Goal: Task Accomplishment & Management: Complete application form

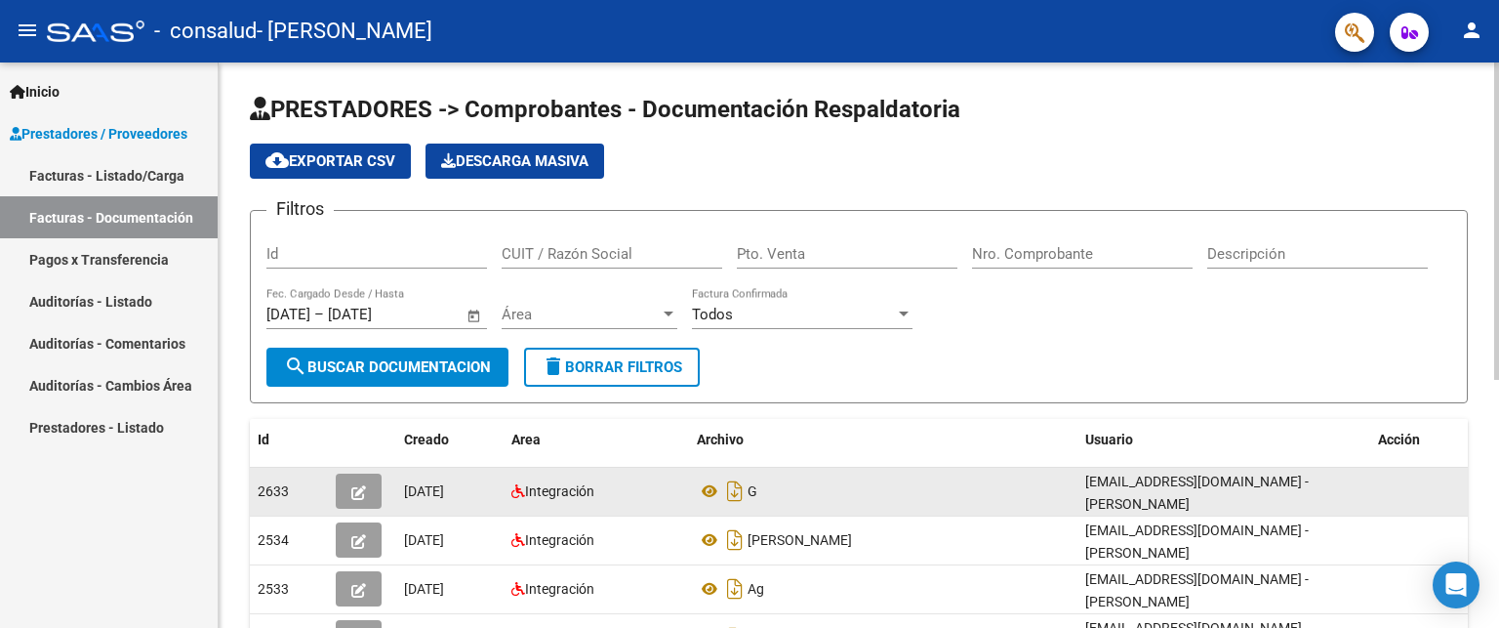
click at [804, 479] on div "G" at bounding box center [883, 490] width 373 height 31
click at [362, 485] on icon "button" at bounding box center [358, 492] width 15 height 15
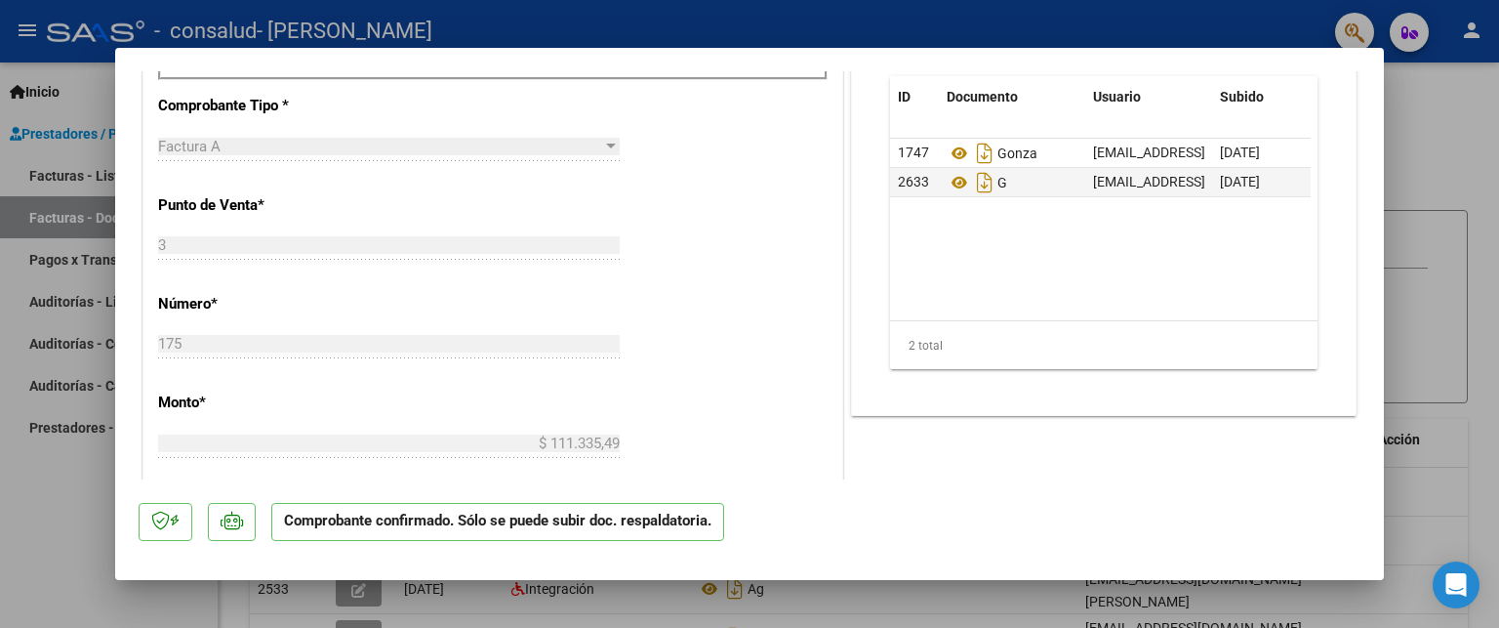
scroll to position [817, 0]
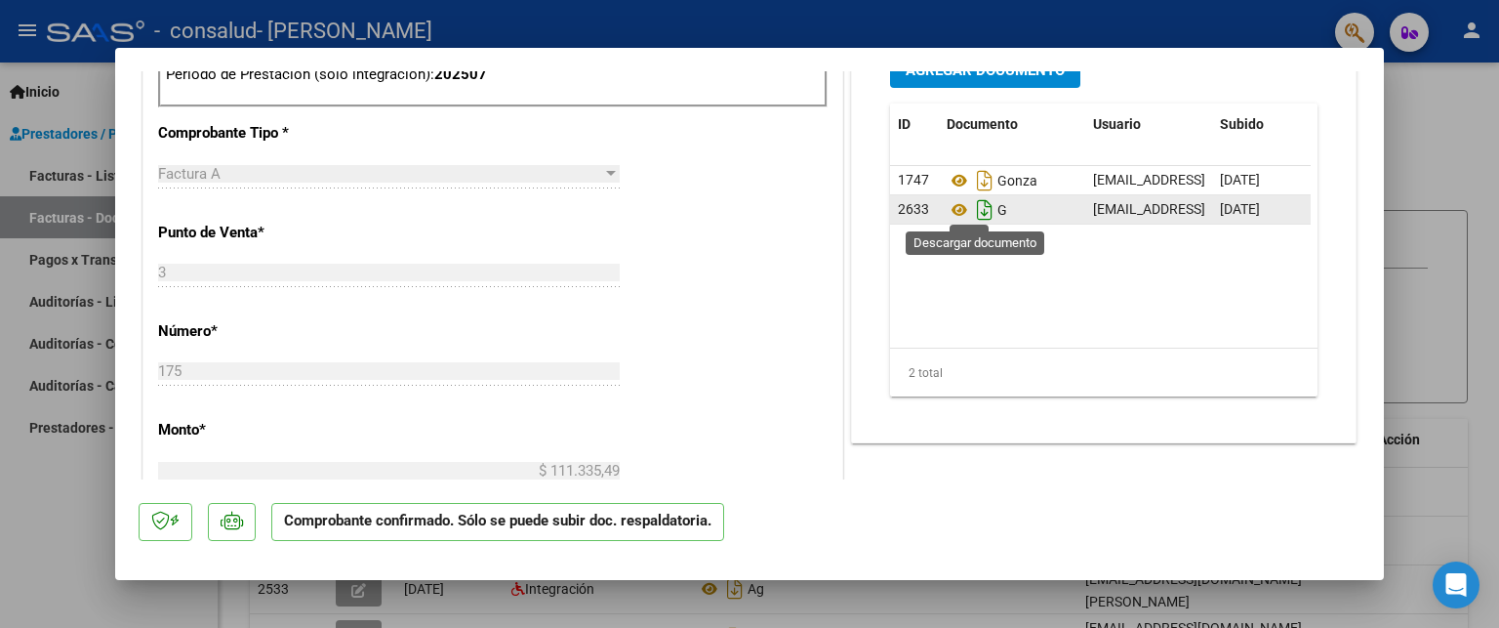
click at [979, 205] on icon "Descargar documento" at bounding box center [984, 209] width 25 height 31
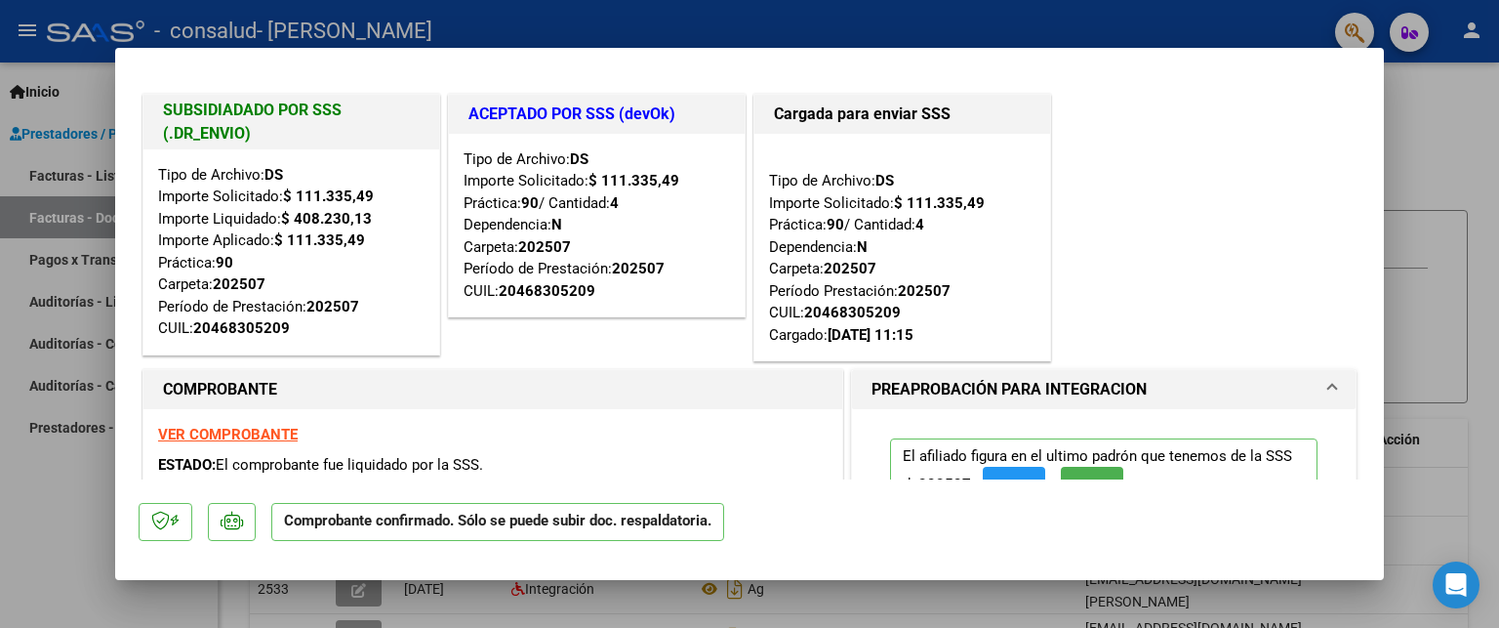
scroll to position [0, 0]
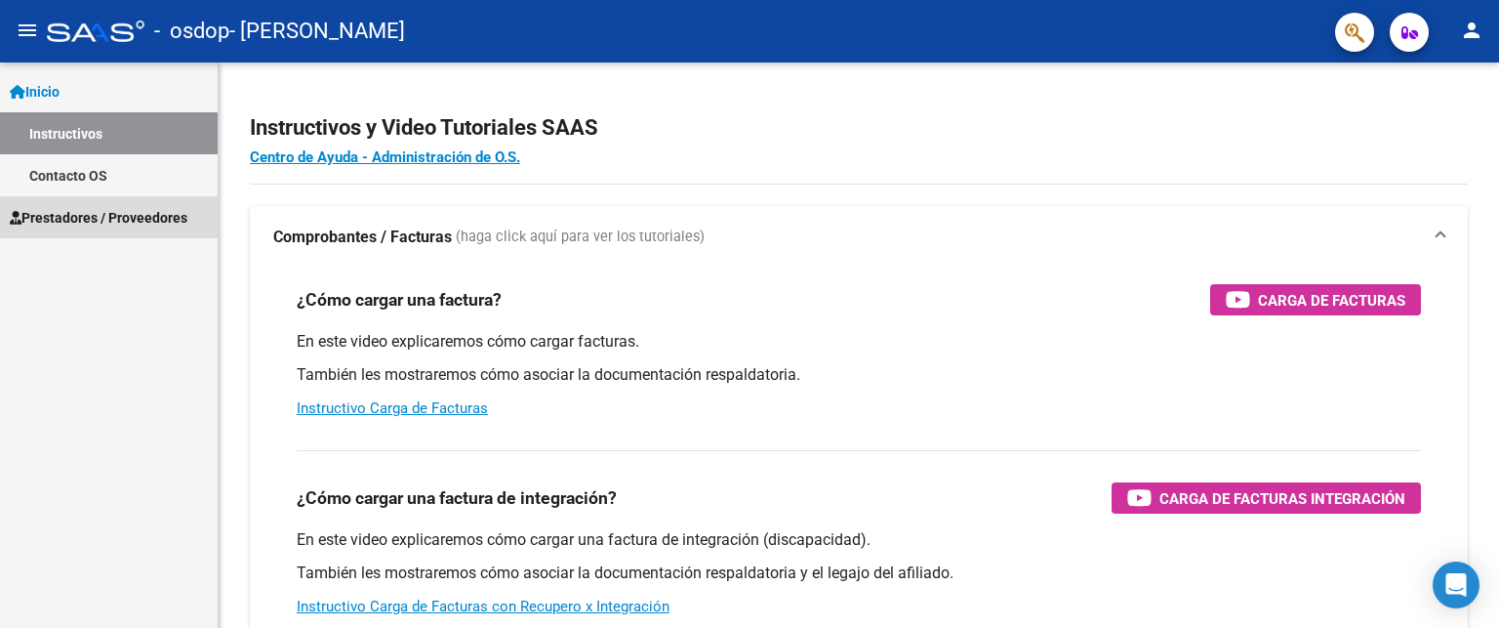
click at [157, 222] on span "Prestadores / Proveedores" at bounding box center [99, 217] width 178 height 21
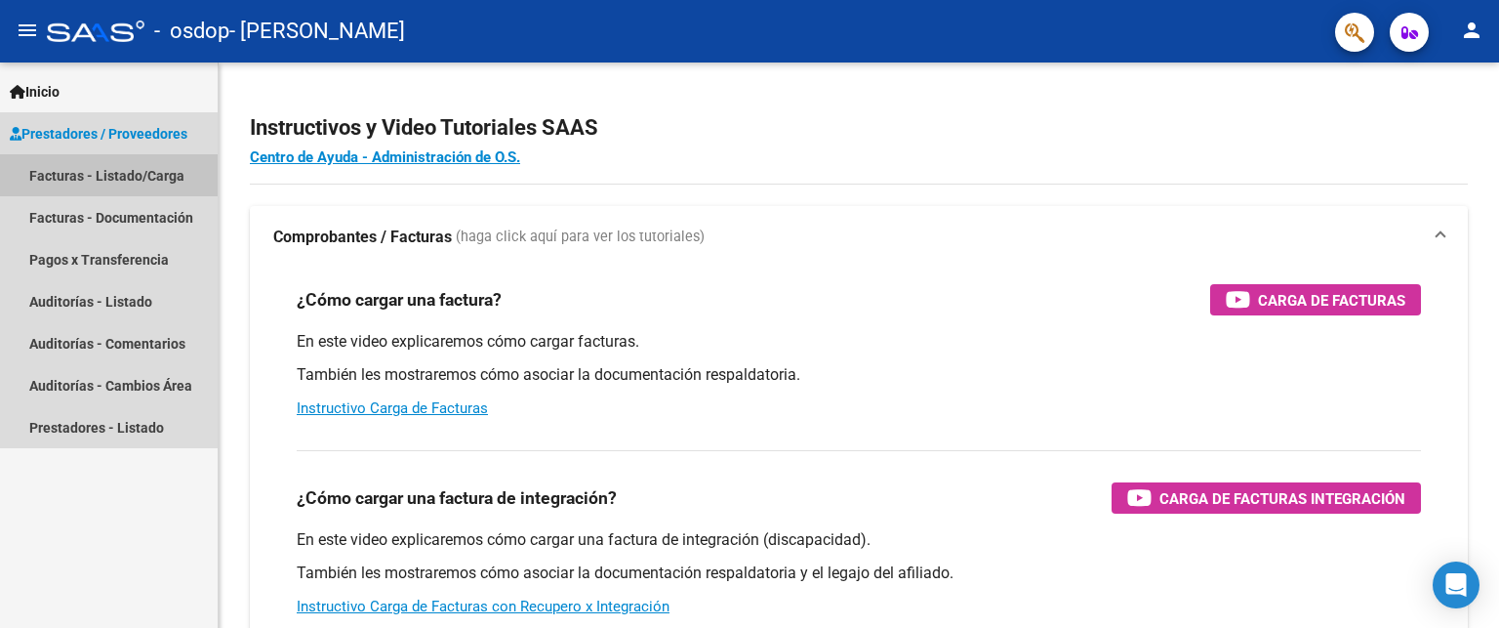
click at [143, 183] on link "Facturas - Listado/Carga" at bounding box center [109, 175] width 218 height 42
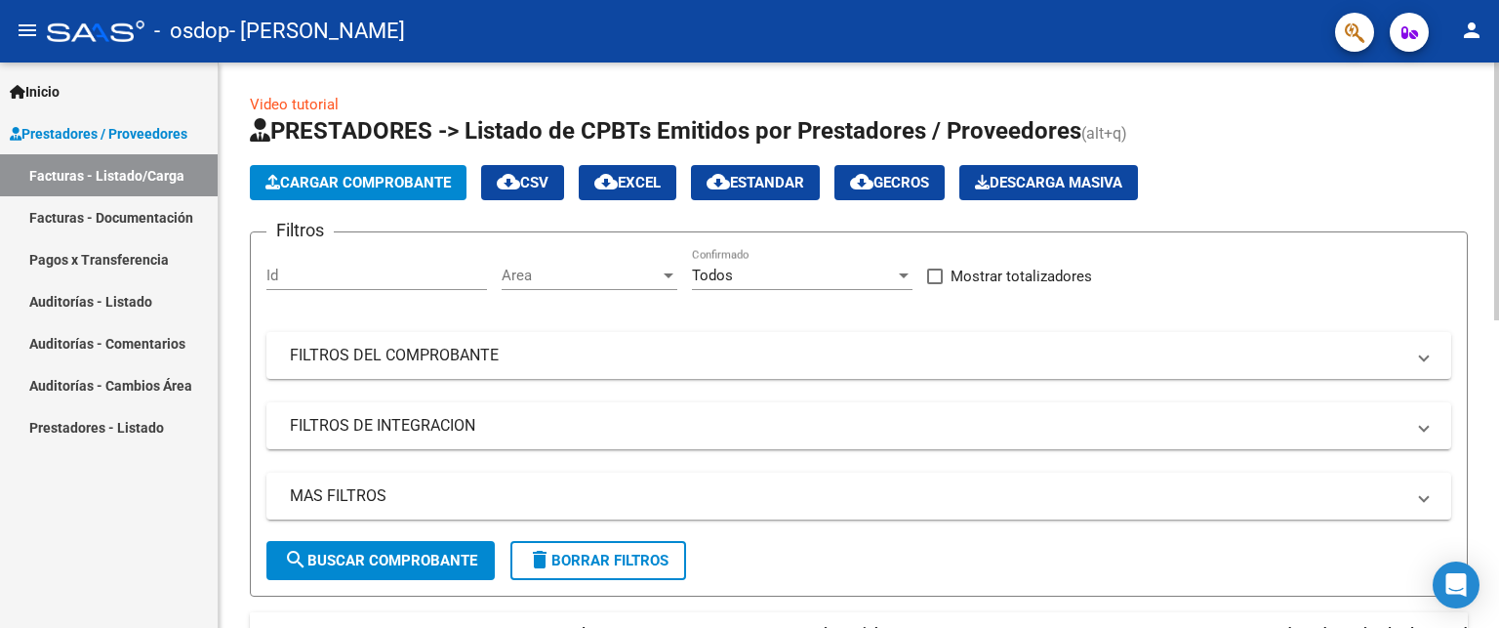
scroll to position [565, 0]
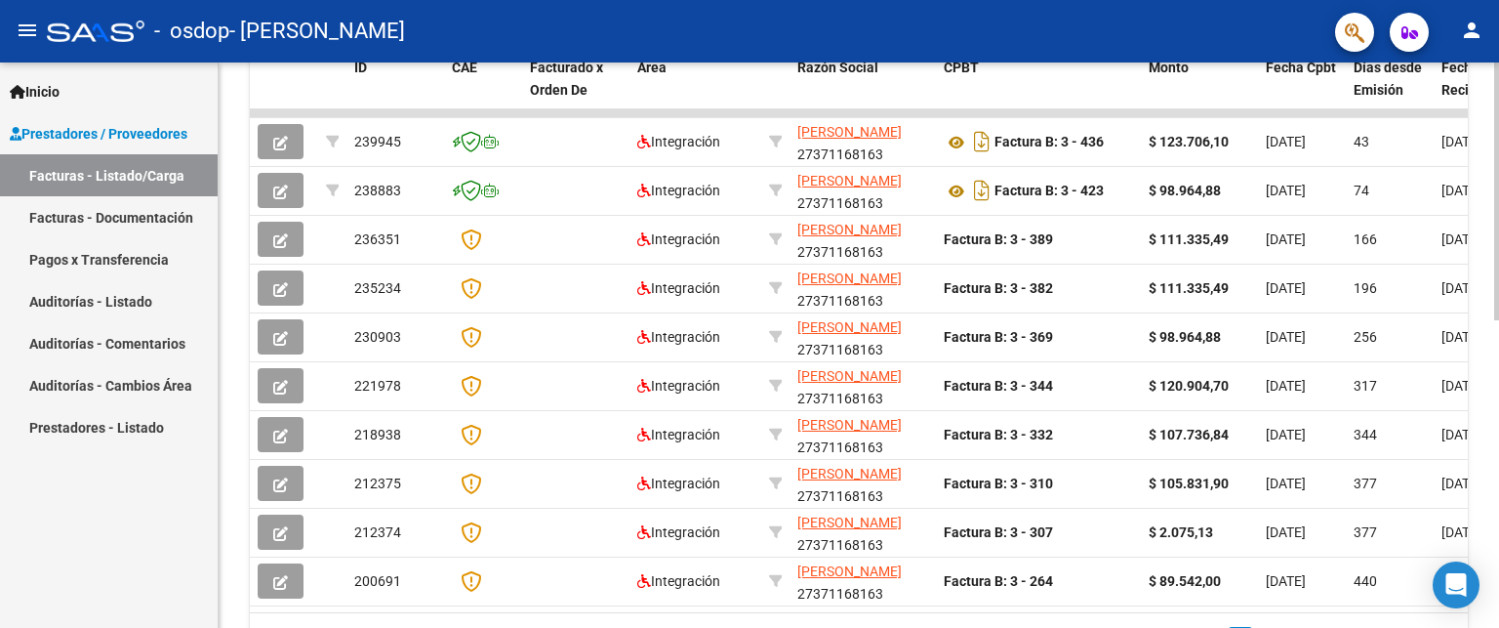
click at [1498, 345] on div at bounding box center [1496, 344] width 5 height 565
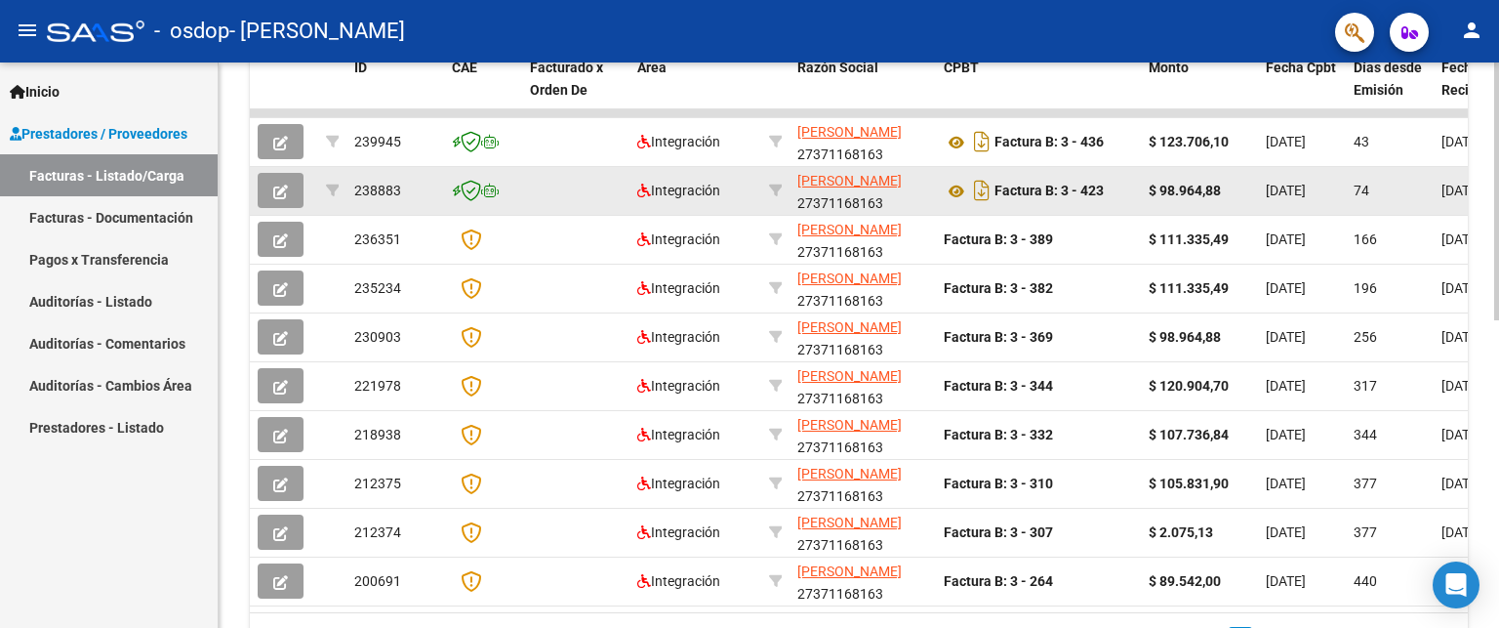
click at [1102, 199] on div "Factura B: 3 - 423" at bounding box center [1038, 190] width 189 height 31
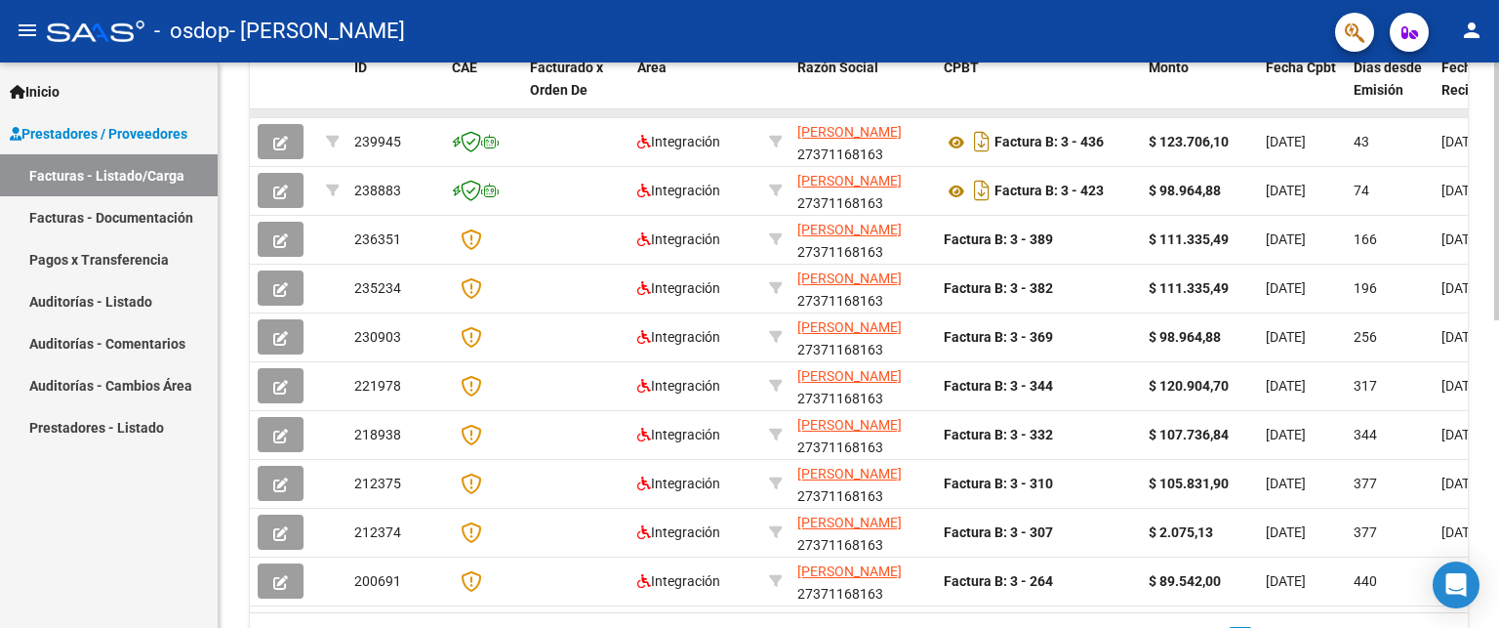
click at [721, 109] on datatable-body-cell at bounding box center [696, 113] width 132 height 8
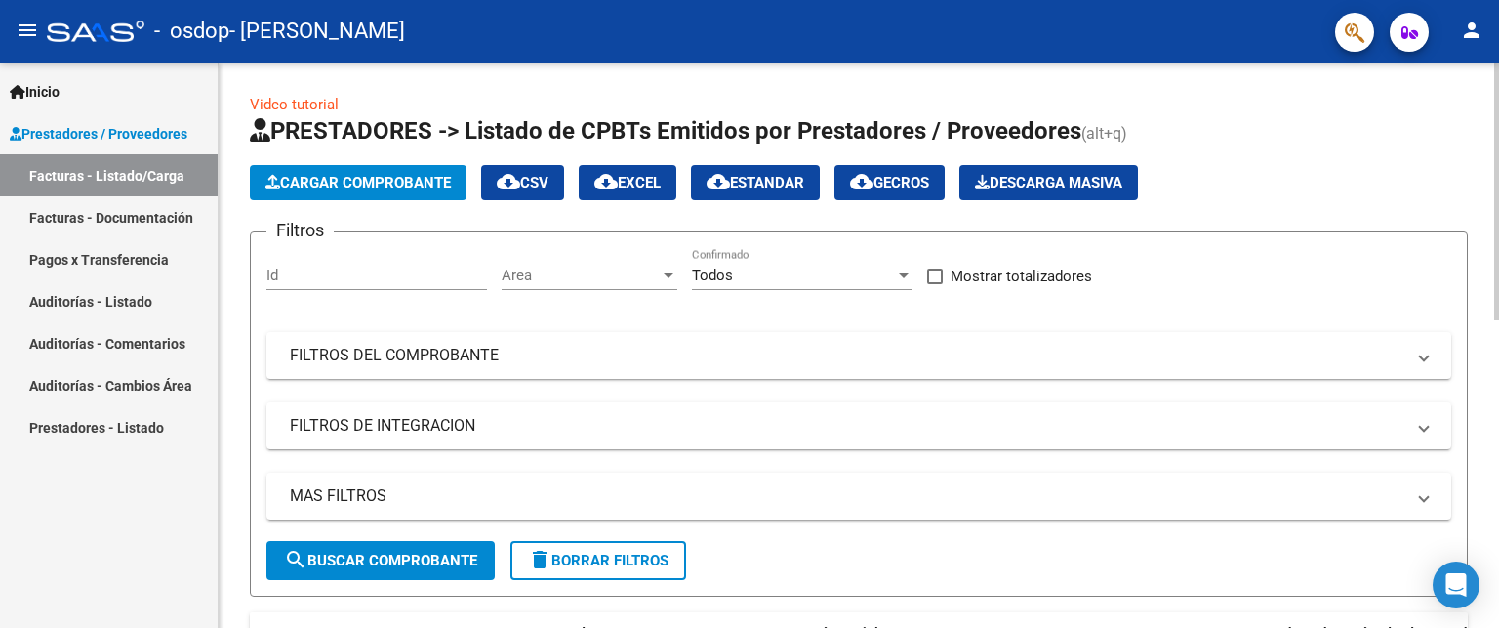
click at [1495, 239] on div at bounding box center [1496, 344] width 5 height 565
click at [457, 180] on button "Cargar Comprobante" at bounding box center [358, 182] width 217 height 35
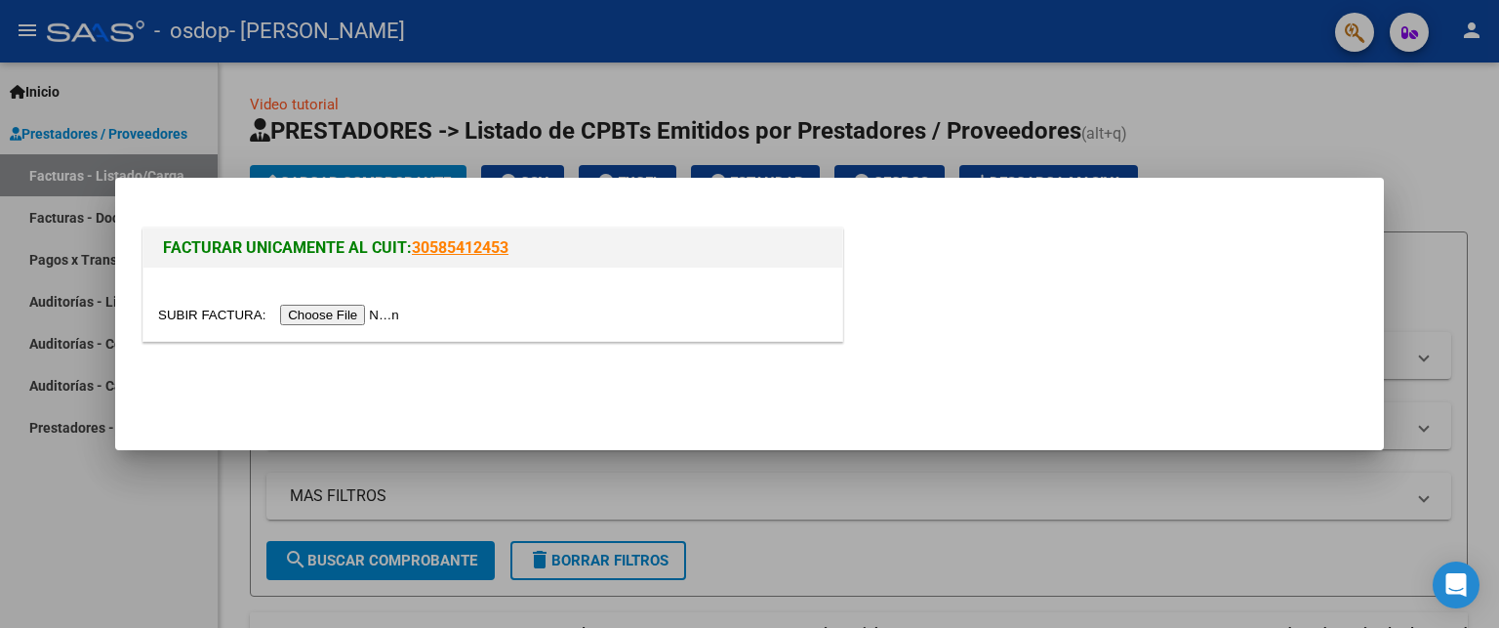
click at [392, 315] on input "file" at bounding box center [281, 315] width 247 height 20
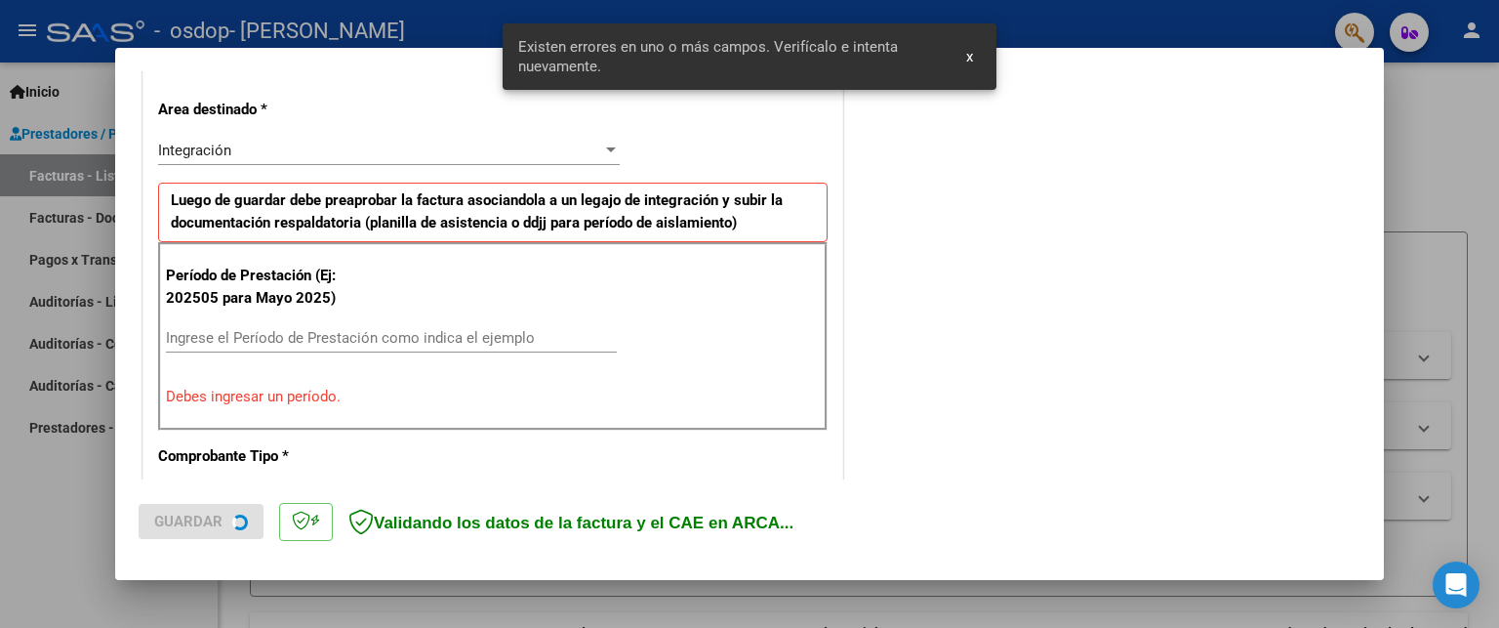
scroll to position [437, 0]
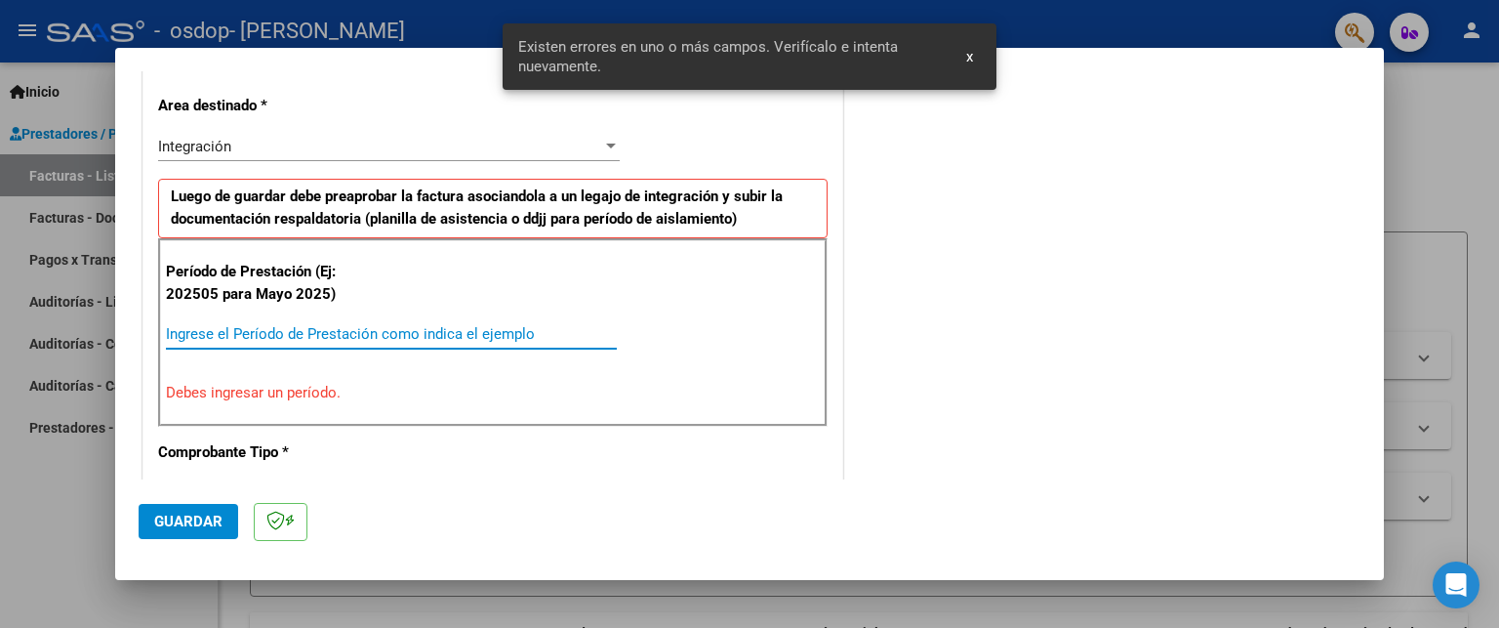
click at [275, 336] on input "Ingrese el Período de Prestación como indica el ejemplo" at bounding box center [391, 334] width 451 height 18
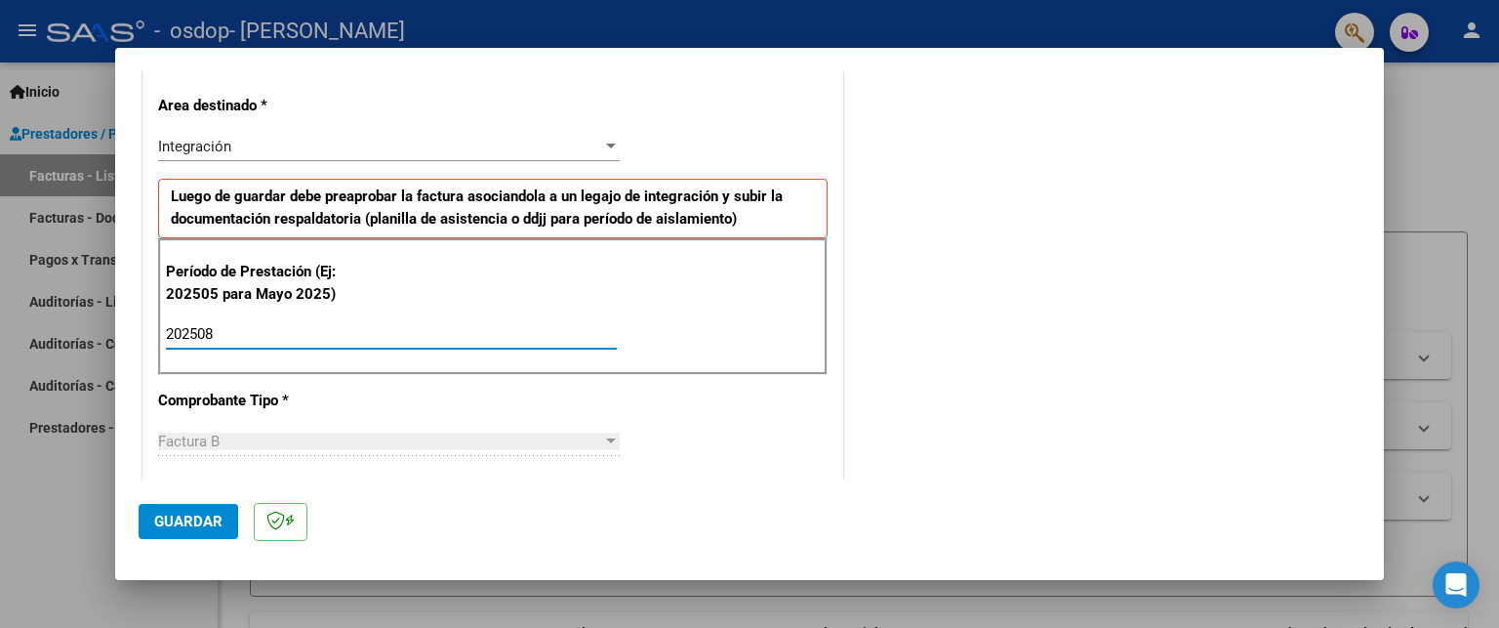
type input "202508"
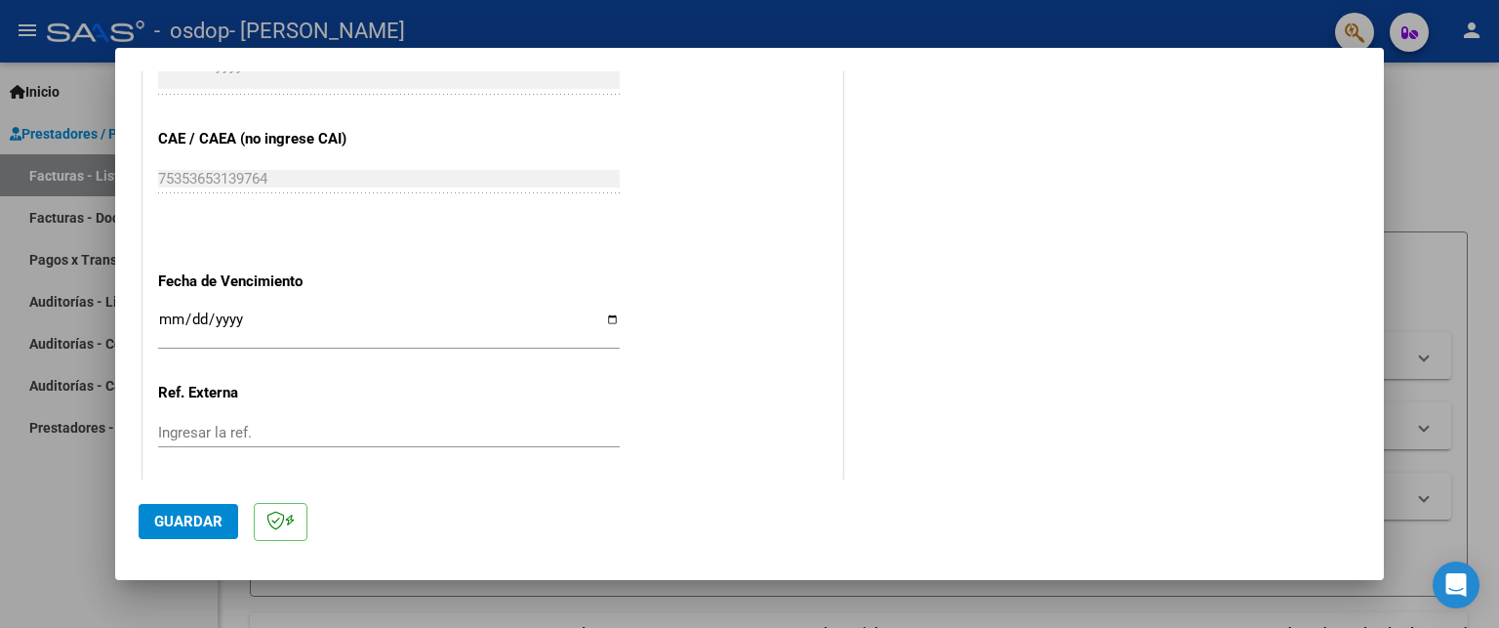
scroll to position [1191, 0]
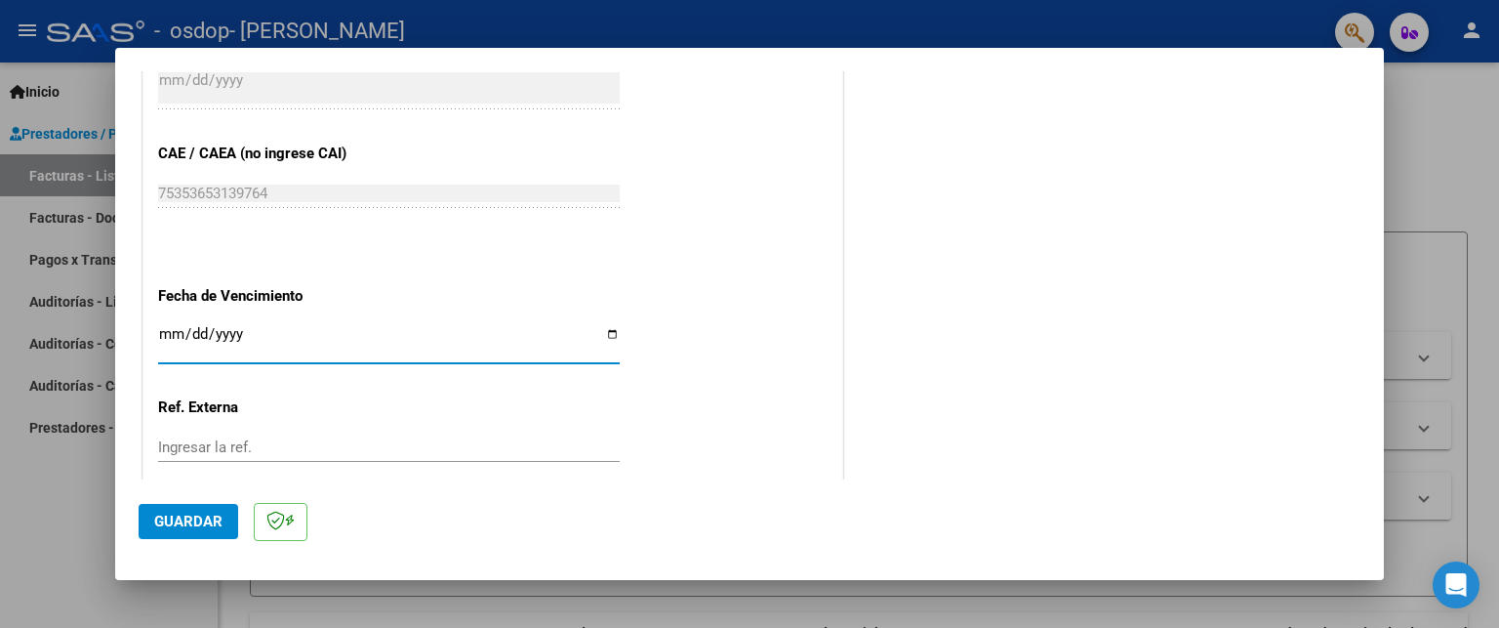
click at [247, 332] on input "Ingresar la fecha" at bounding box center [389, 341] width 462 height 31
click at [164, 322] on div "Ingresar la fecha" at bounding box center [389, 343] width 462 height 42
click at [611, 333] on input "Ingresar la fecha" at bounding box center [389, 341] width 462 height 31
type input "2025-08-31"
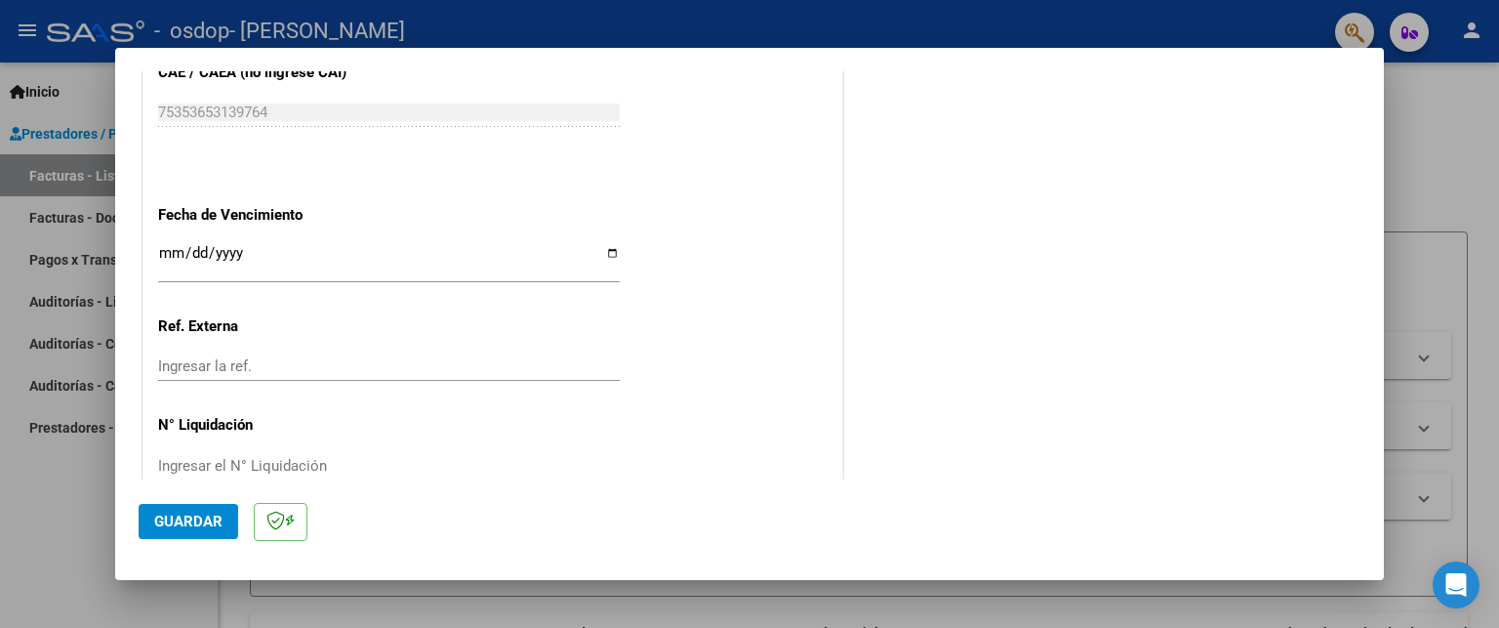
scroll to position [1307, 0]
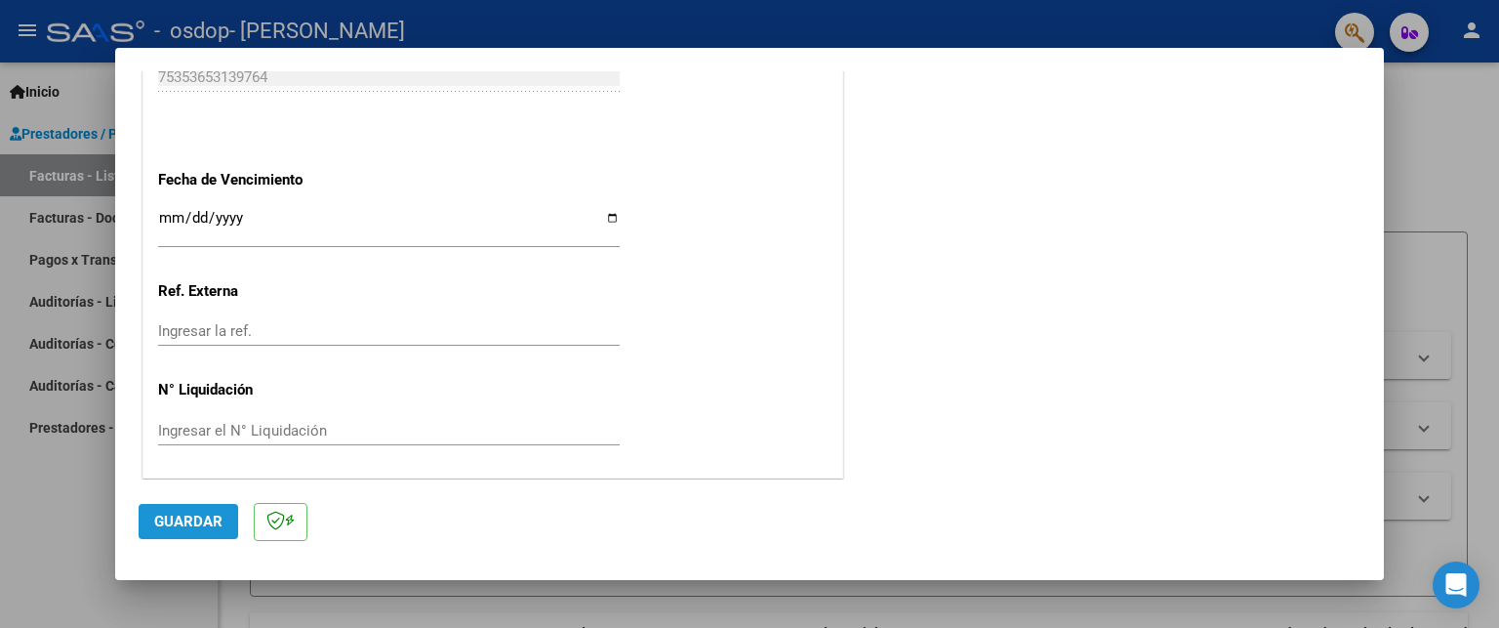
click at [205, 519] on span "Guardar" at bounding box center [188, 521] width 68 height 18
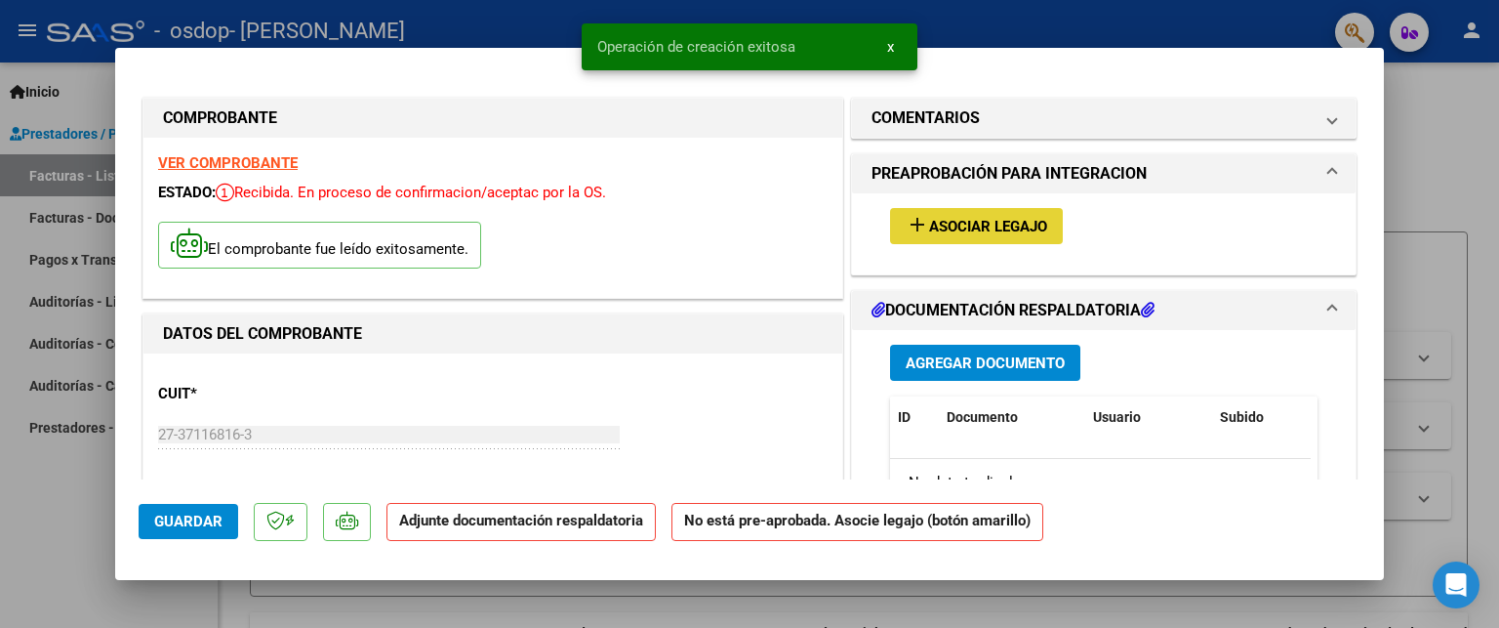
click at [1003, 225] on span "Asociar Legajo" at bounding box center [988, 227] width 118 height 18
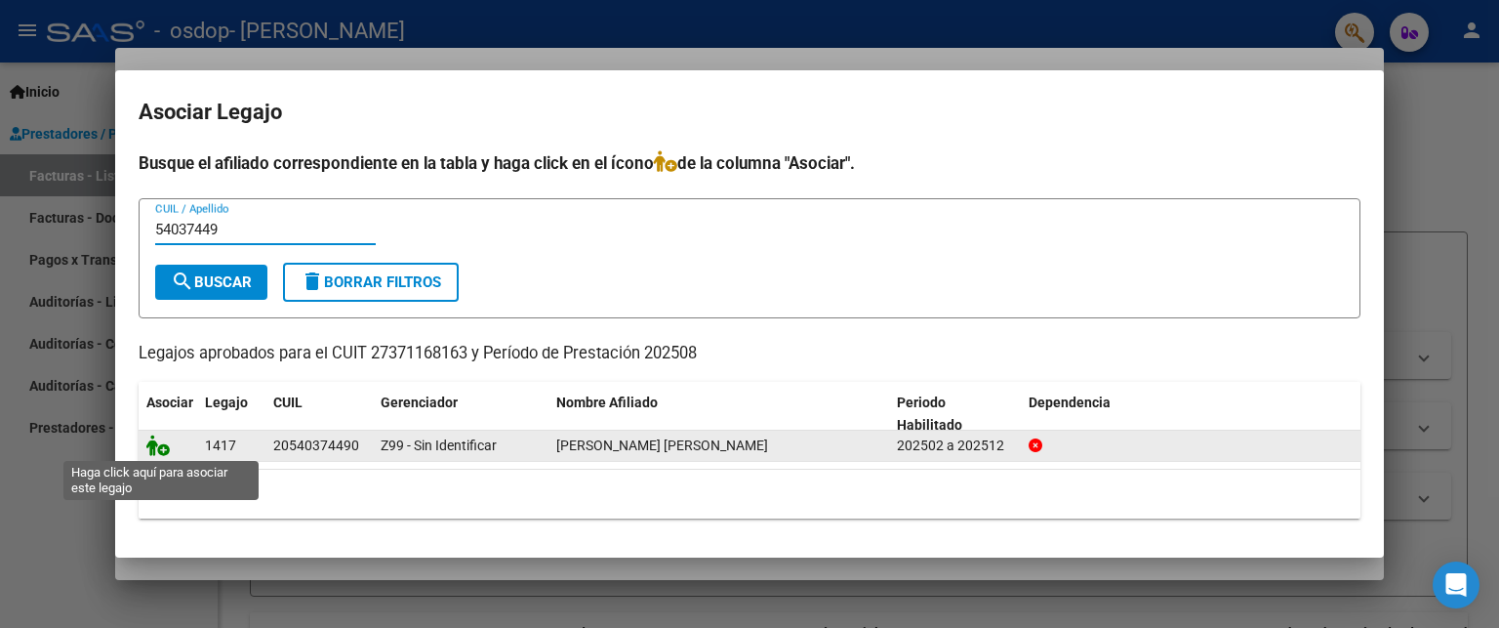
type input "54037449"
click at [156, 444] on icon at bounding box center [157, 444] width 23 height 21
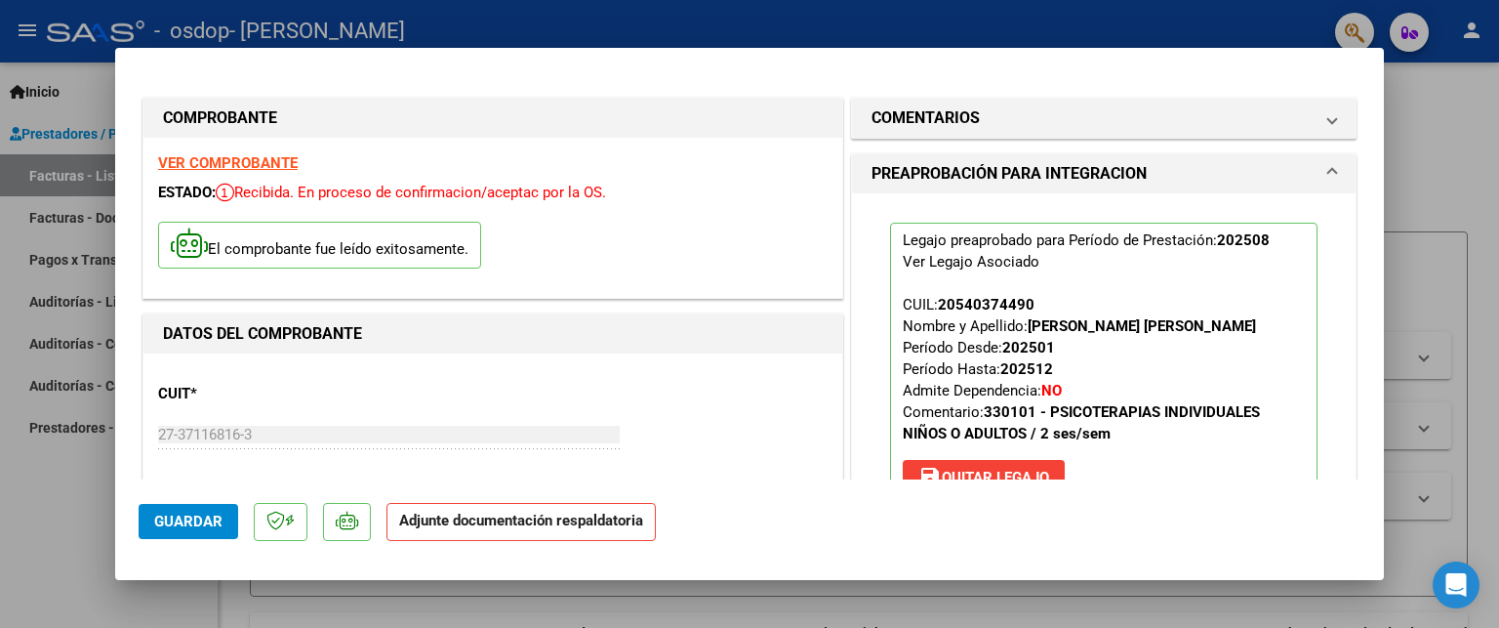
scroll to position [355, 0]
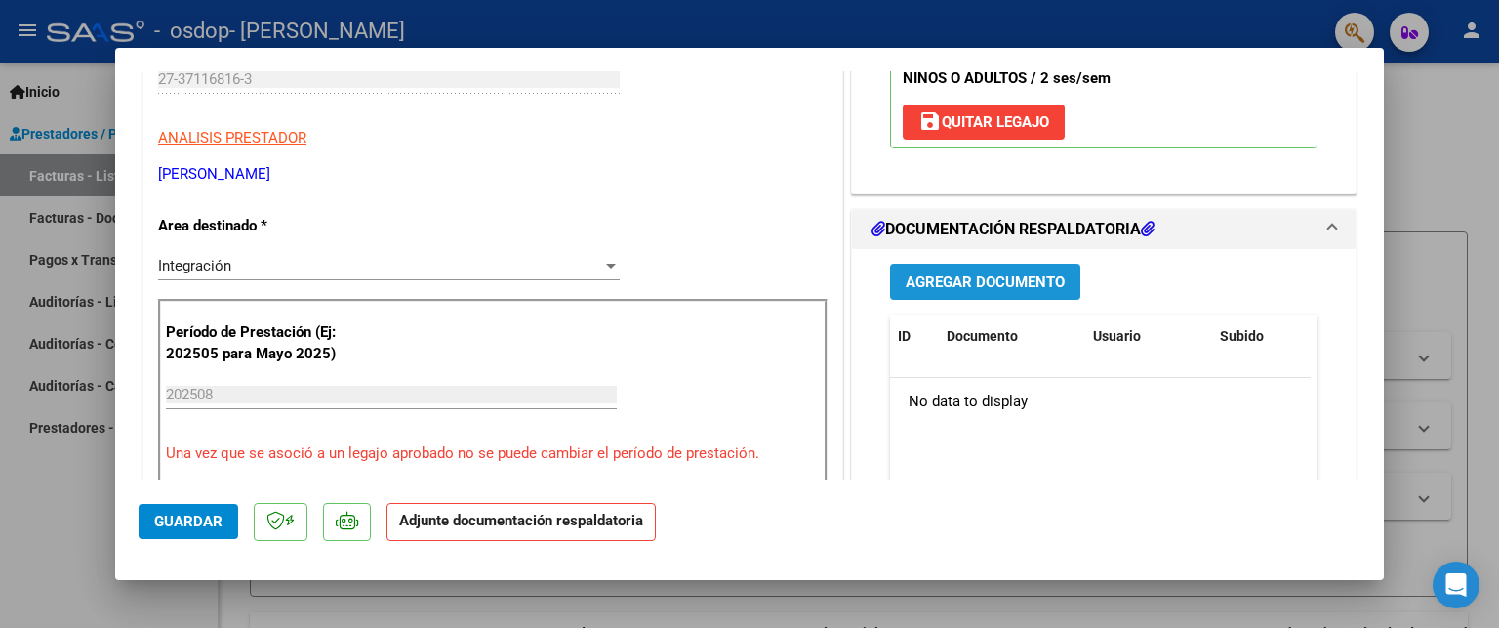
click at [970, 288] on span "Agregar Documento" at bounding box center [985, 282] width 159 height 18
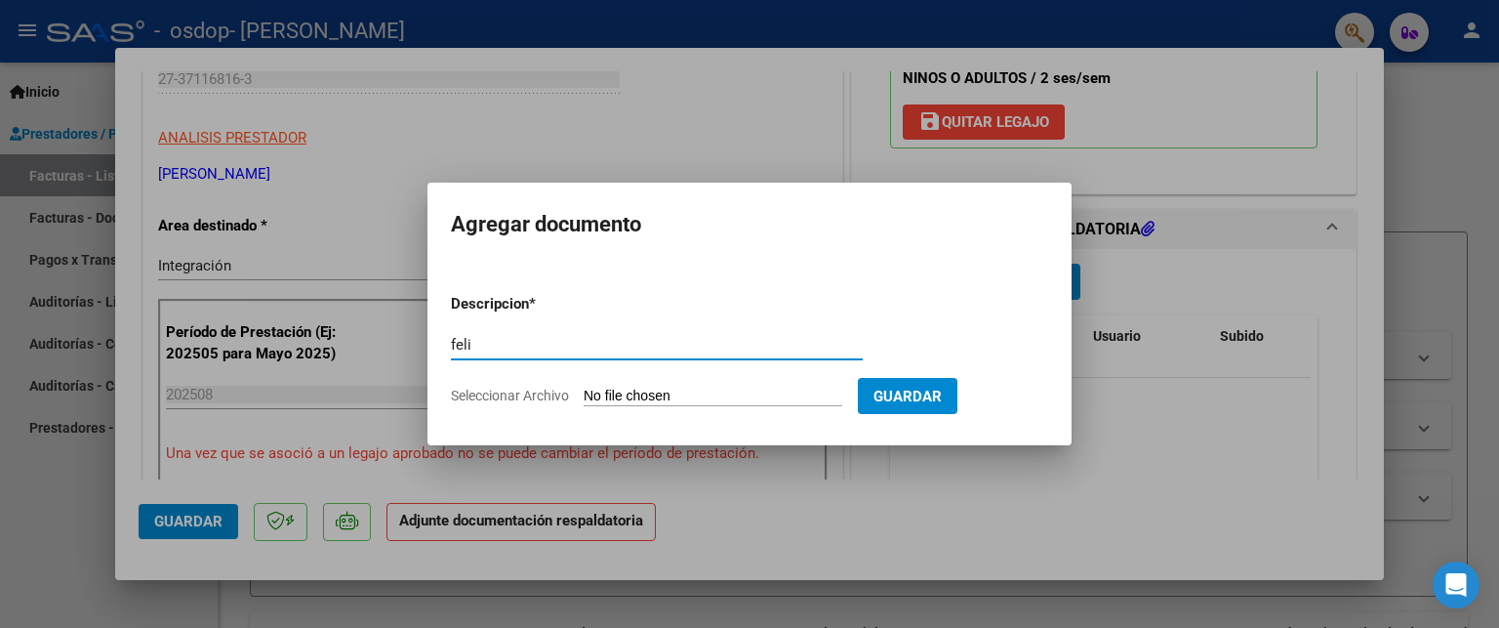
type input "feli"
click at [668, 399] on input "Seleccionar Archivo" at bounding box center [713, 397] width 259 height 19
click at [734, 393] on input "Seleccionar Archivo" at bounding box center [713, 397] width 259 height 19
type input "C:\fakepath\Adobe Scan 01 sept 2025 (1).pdf"
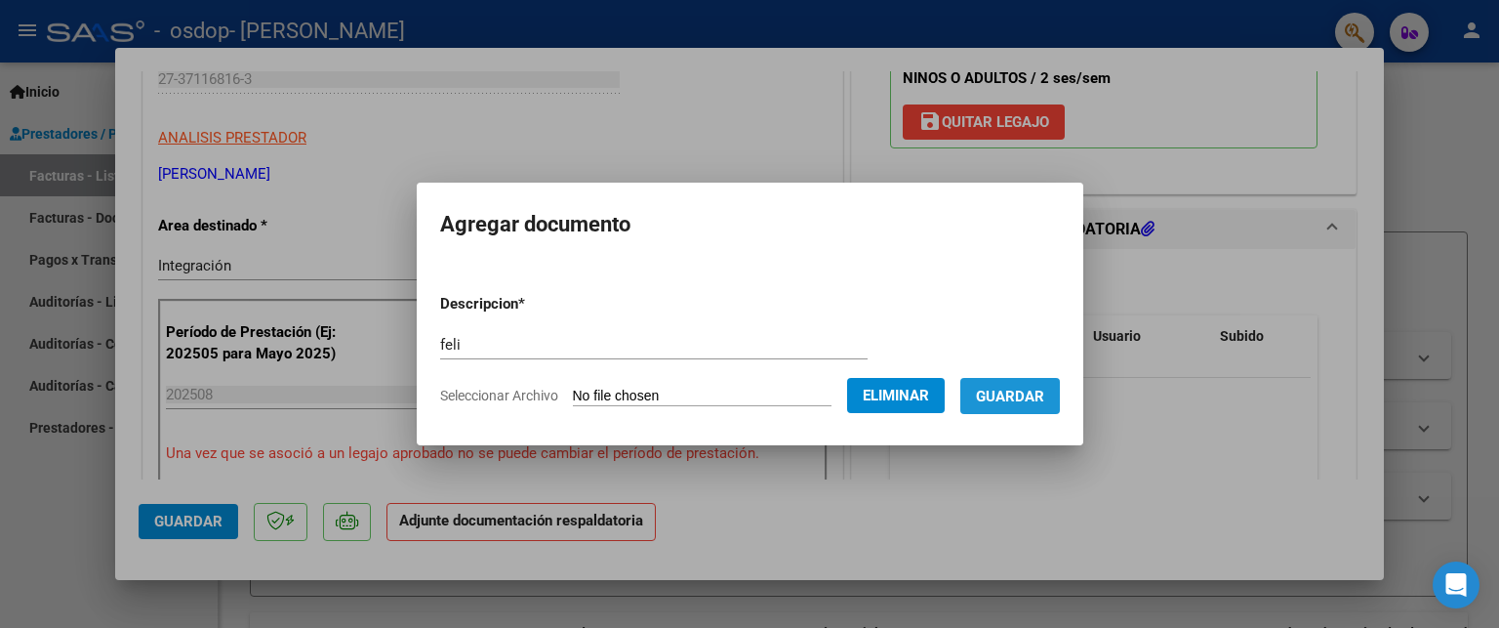
click at [1035, 400] on span "Guardar" at bounding box center [1010, 397] width 68 height 18
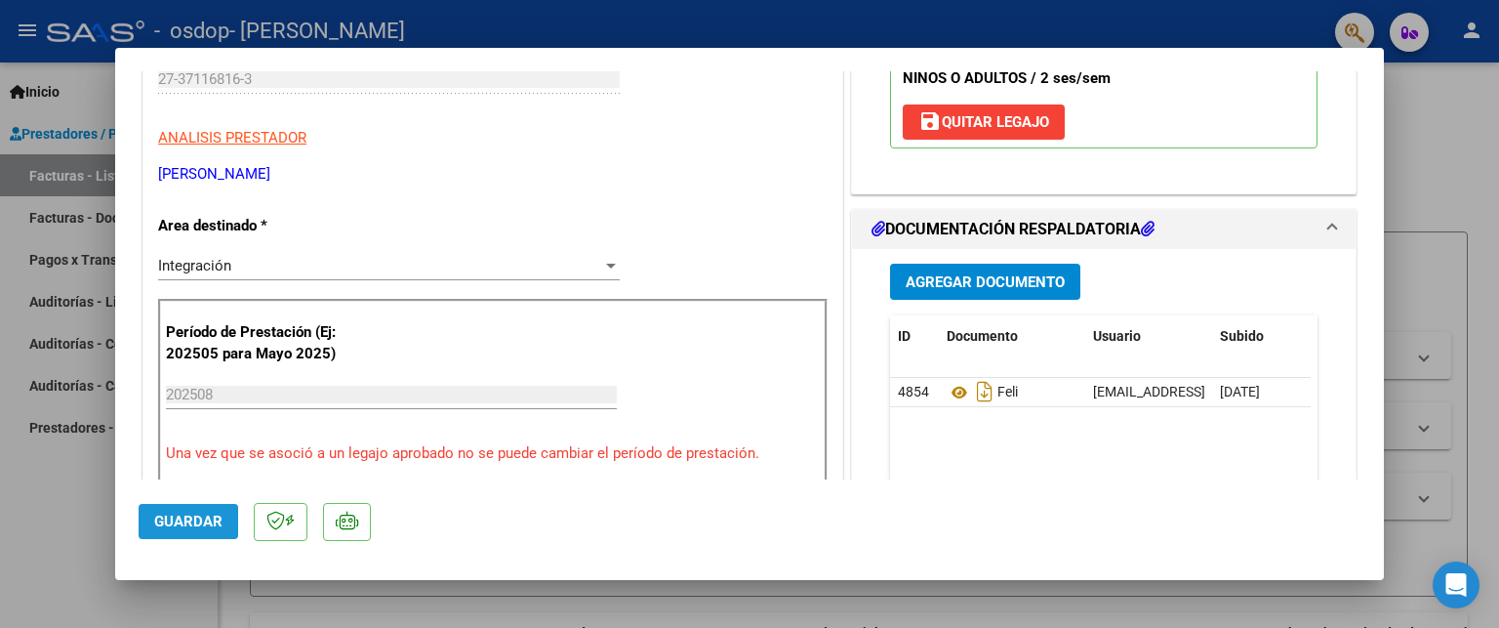
click at [187, 527] on span "Guardar" at bounding box center [188, 521] width 68 height 18
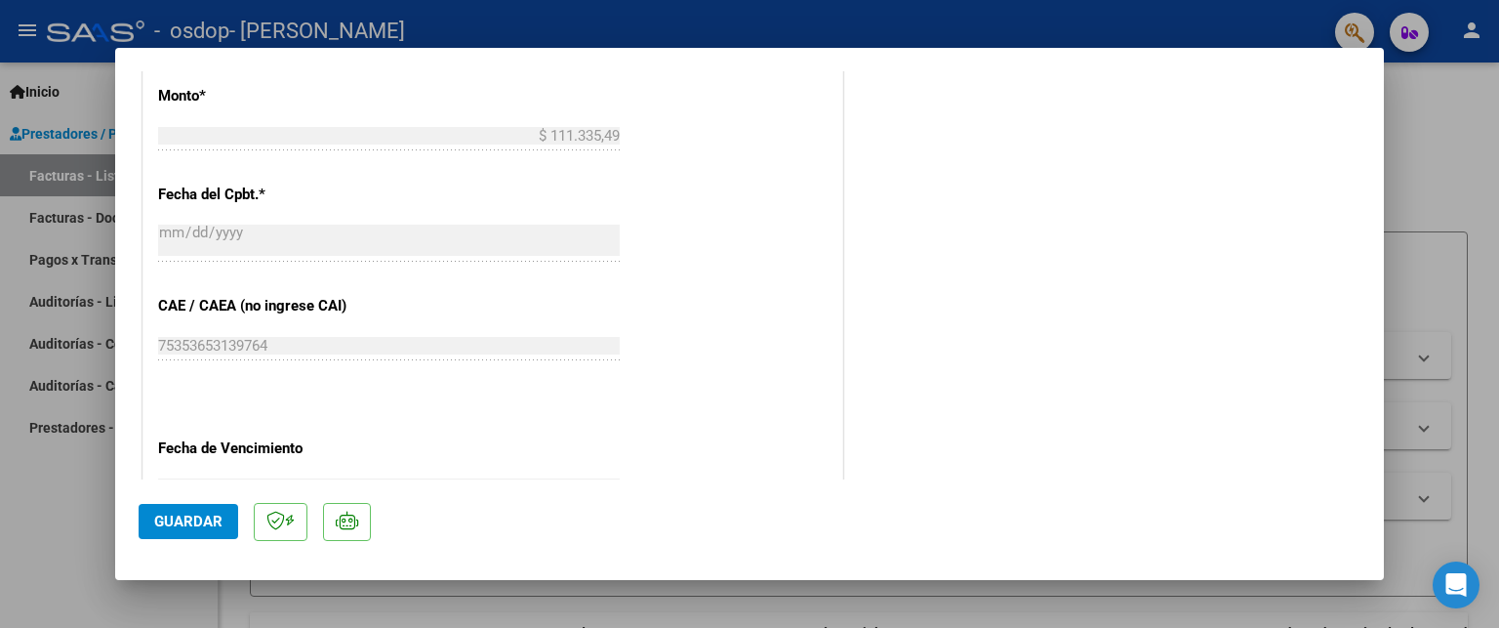
scroll to position [1336, 0]
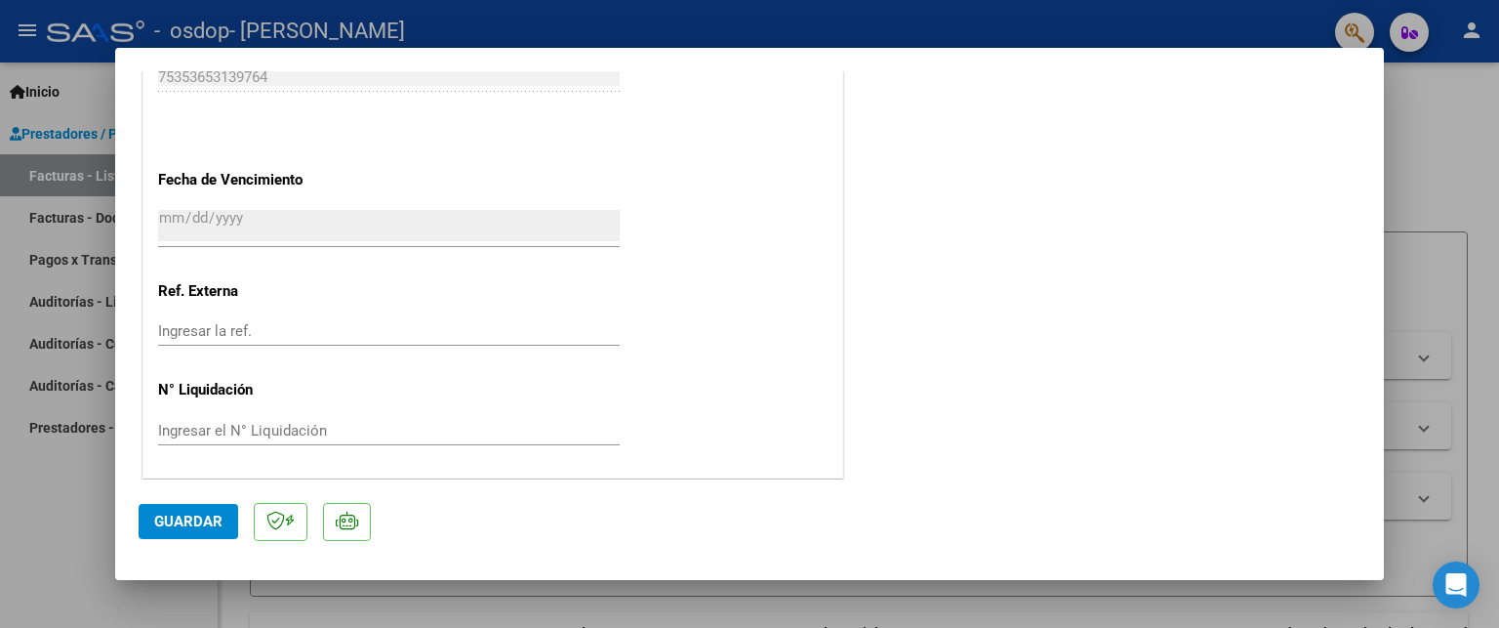
click at [1401, 133] on div at bounding box center [749, 314] width 1499 height 628
type input "$ 0,00"
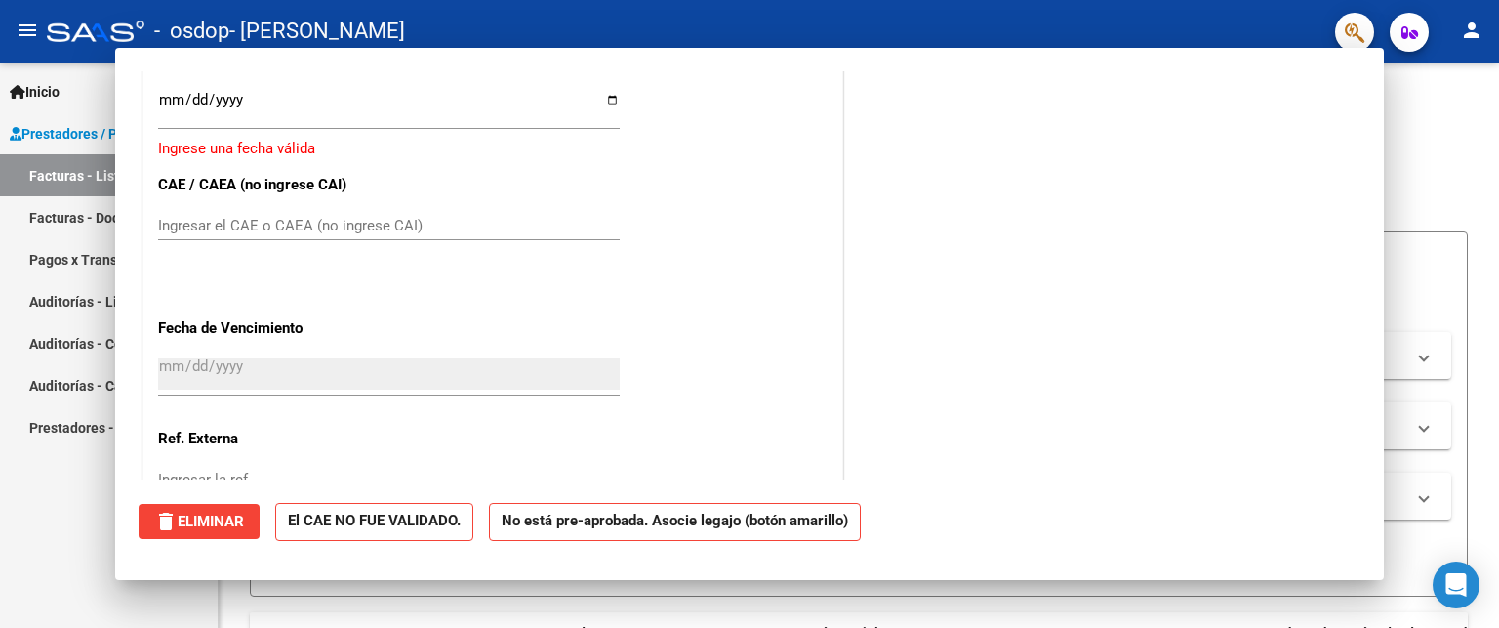
scroll to position [1484, 0]
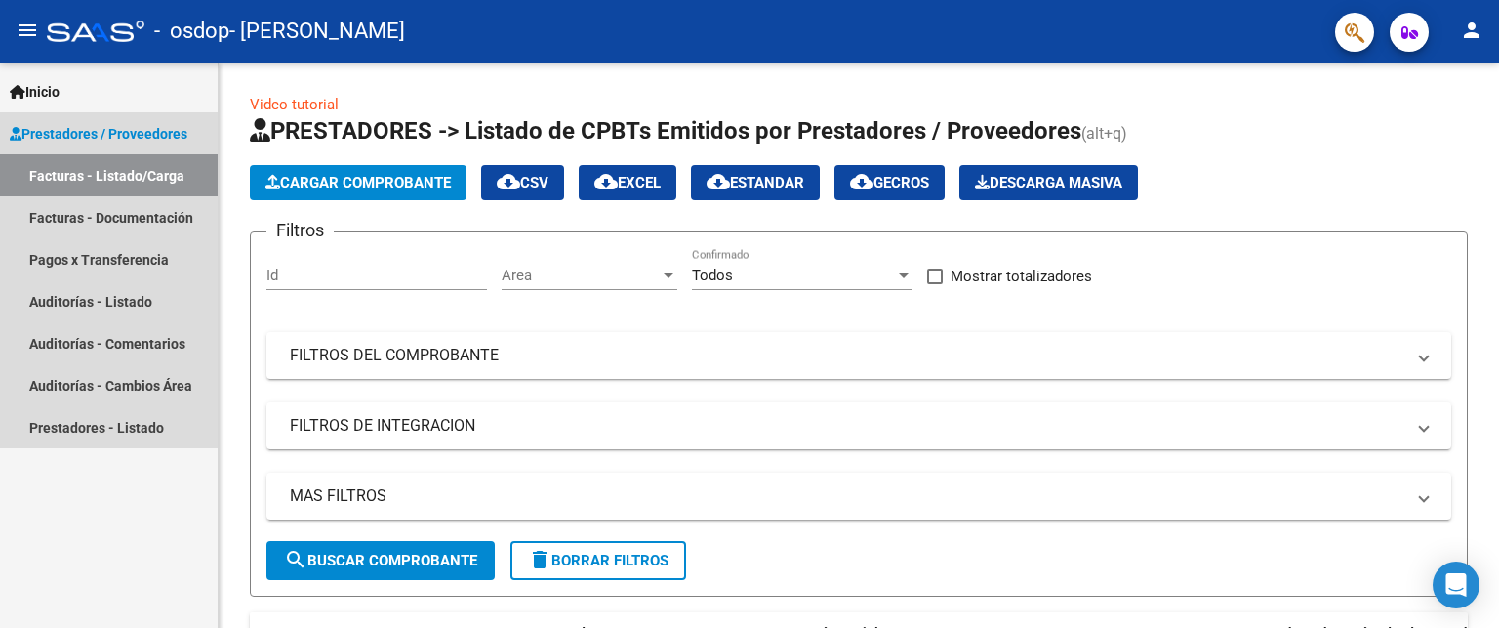
click at [101, 178] on link "Facturas - Listado/Carga" at bounding box center [109, 175] width 218 height 42
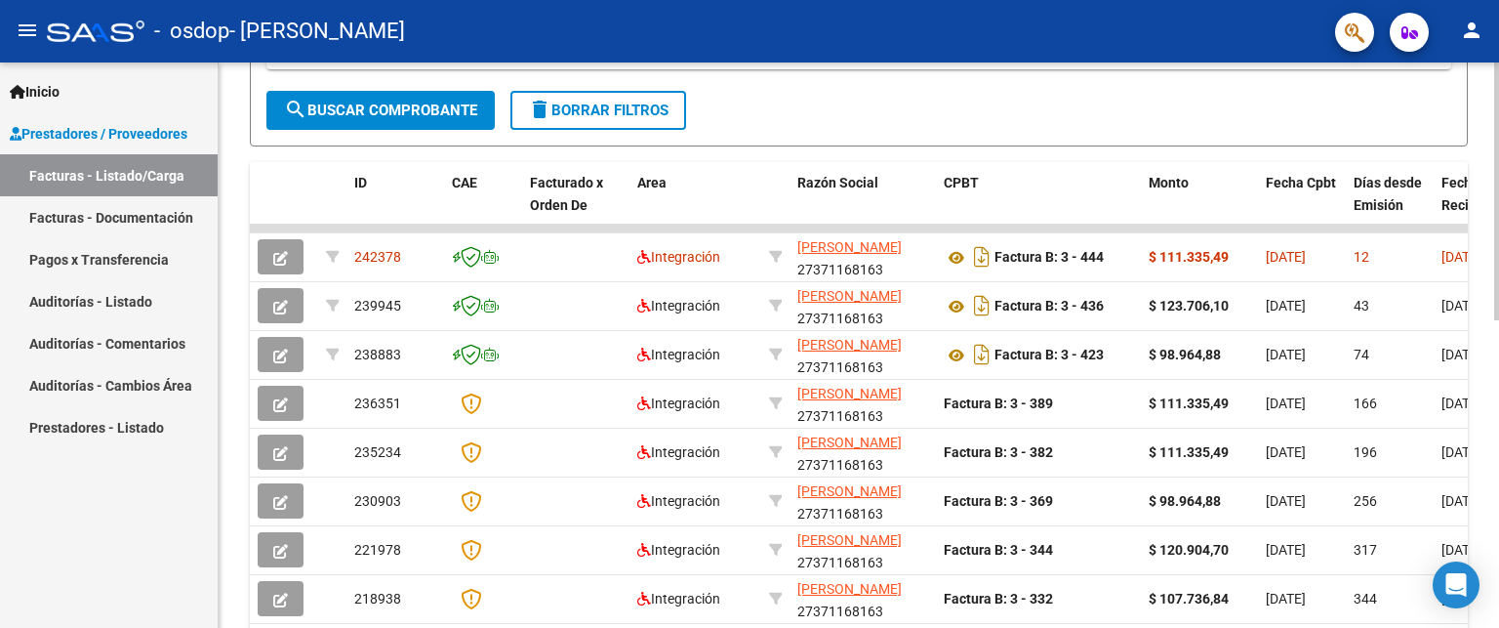
scroll to position [452, 0]
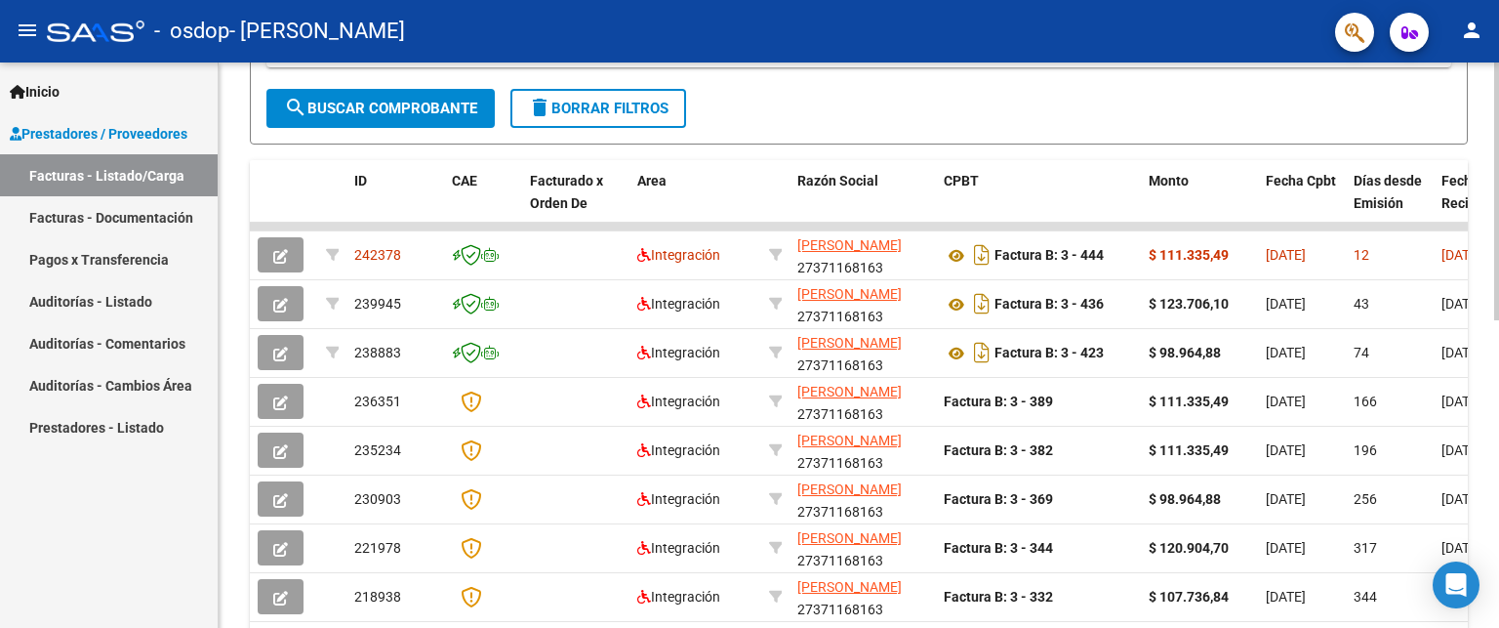
click at [1490, 315] on div "Video tutorial PRESTADORES -> Listado de CPBTs Emitidos por Prestadores / Prove…" at bounding box center [862, 224] width 1286 height 1227
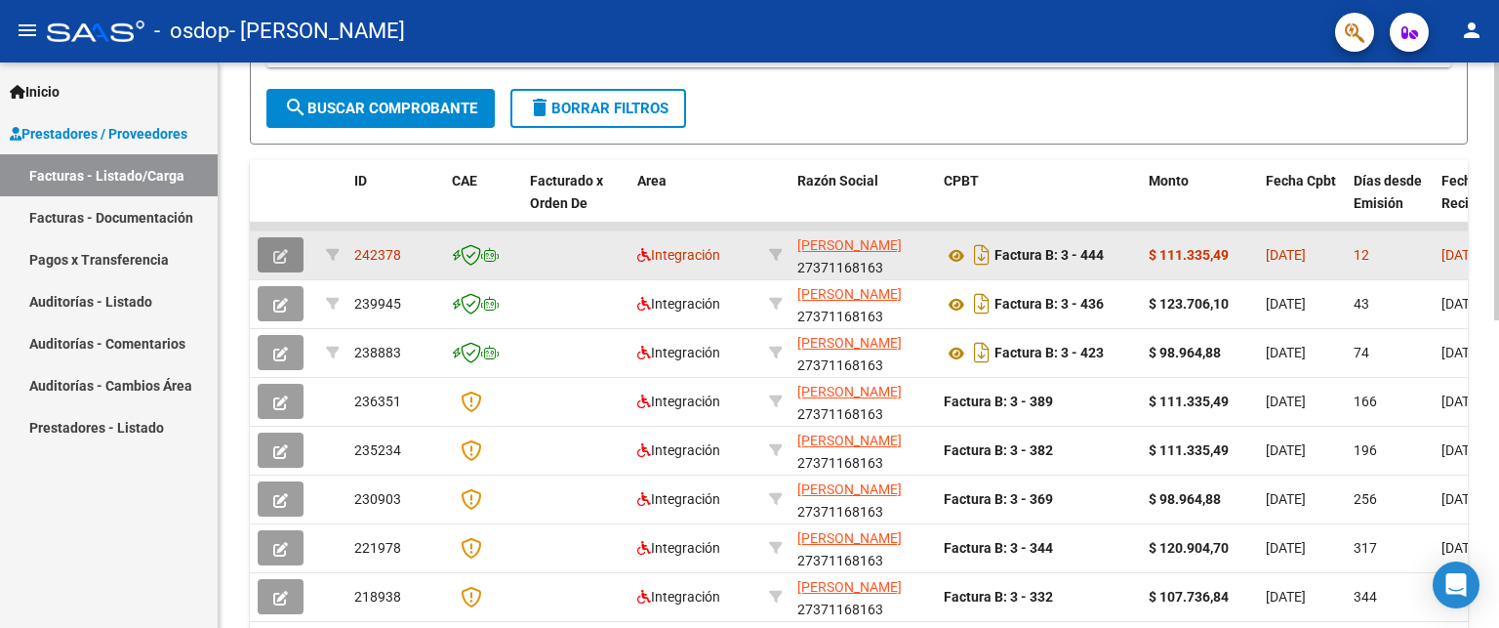
click at [287, 249] on icon "button" at bounding box center [280, 256] width 15 height 15
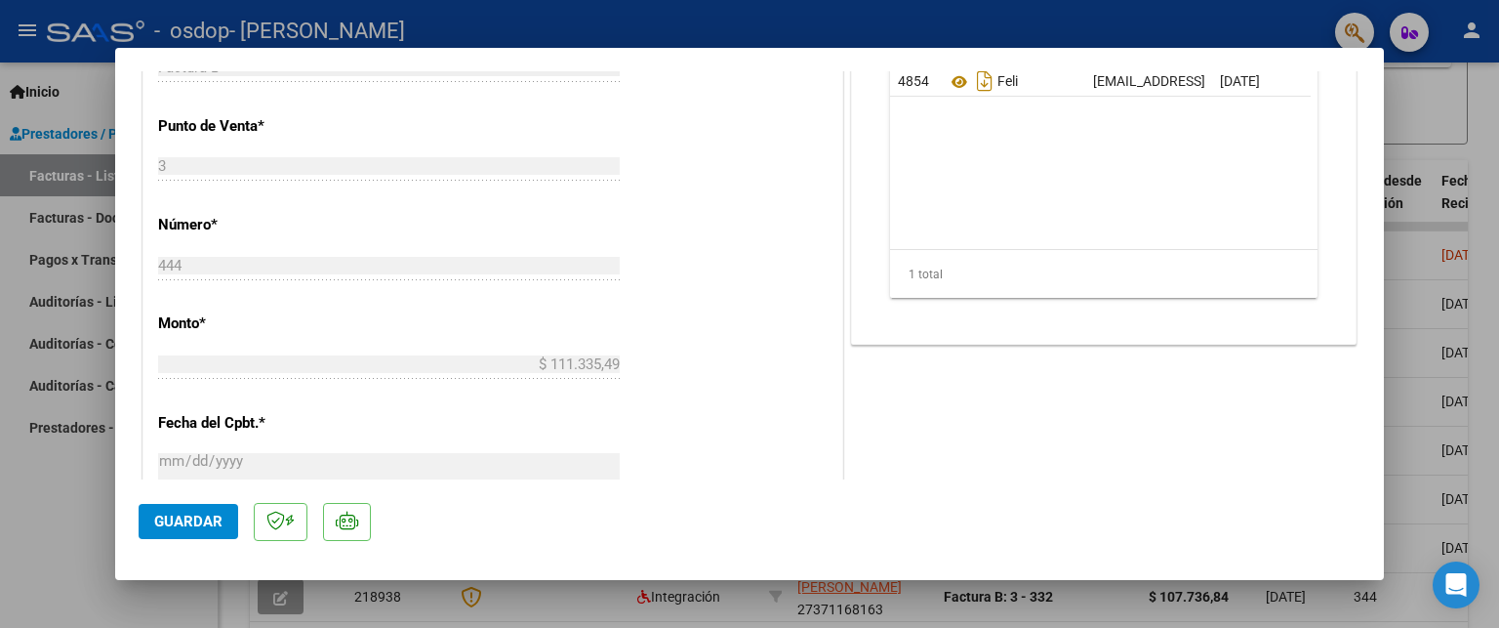
scroll to position [595, 0]
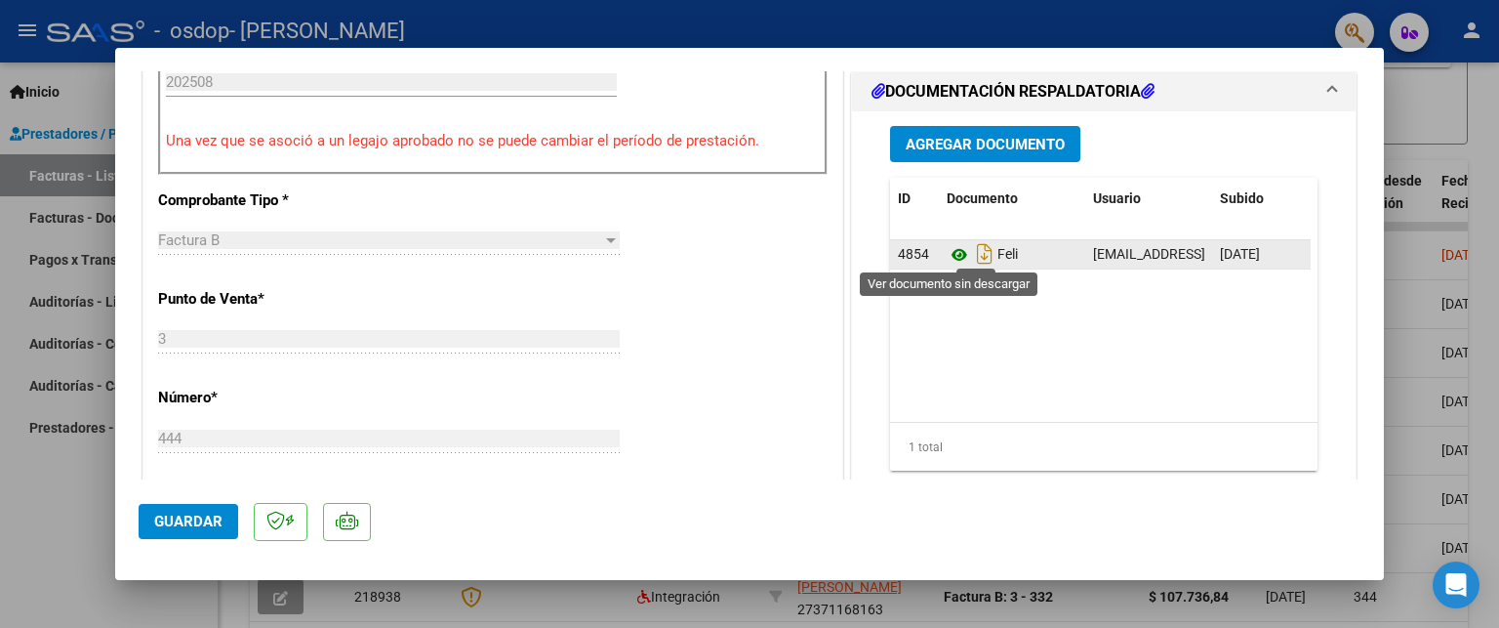
click at [958, 253] on icon at bounding box center [959, 254] width 25 height 23
